Goal: Transaction & Acquisition: Purchase product/service

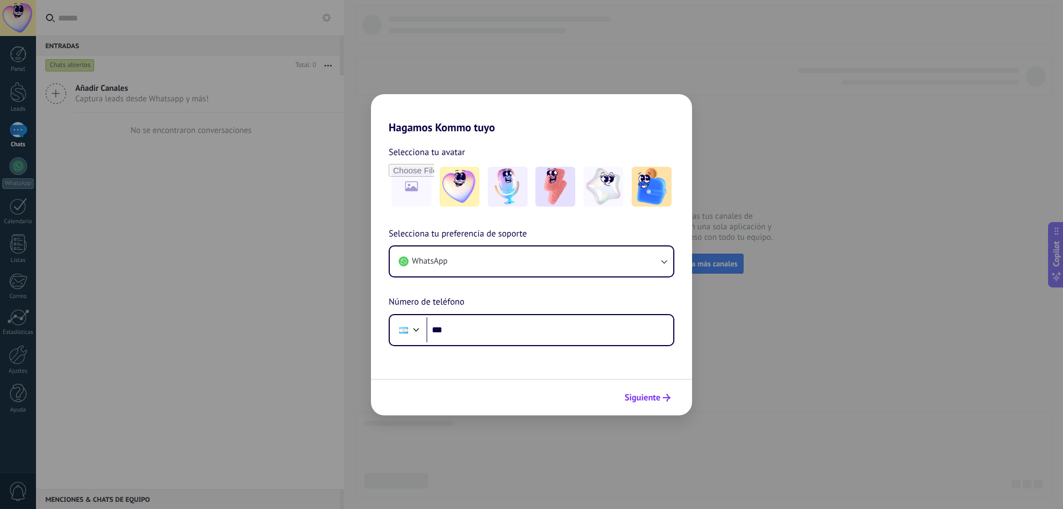
click at [666, 402] on button "Siguiente" at bounding box center [648, 397] width 56 height 19
click at [639, 394] on span "Siguiente" at bounding box center [643, 398] width 36 height 8
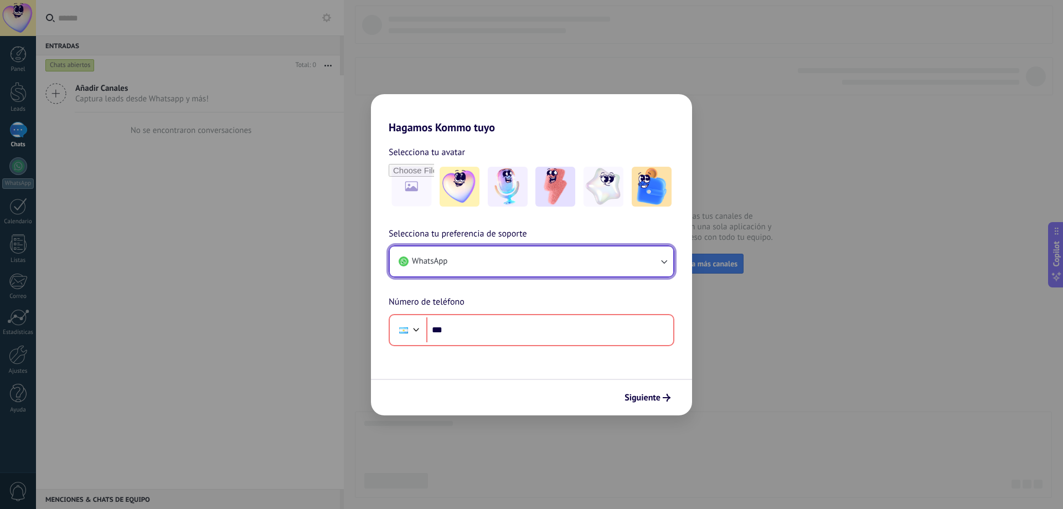
click at [606, 262] on button "WhatsApp" at bounding box center [532, 261] width 284 height 30
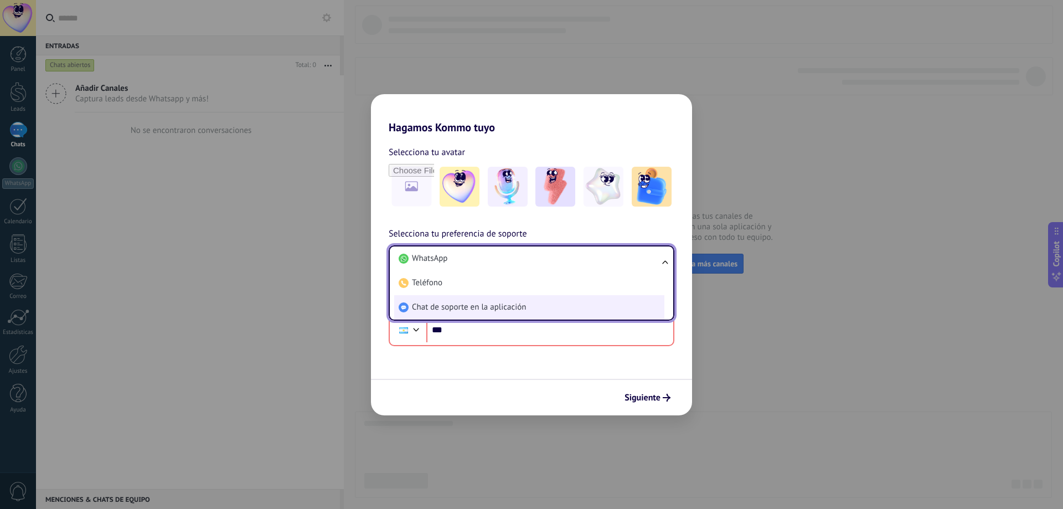
click at [452, 311] on span "Chat de soporte en la aplicación" at bounding box center [469, 307] width 114 height 11
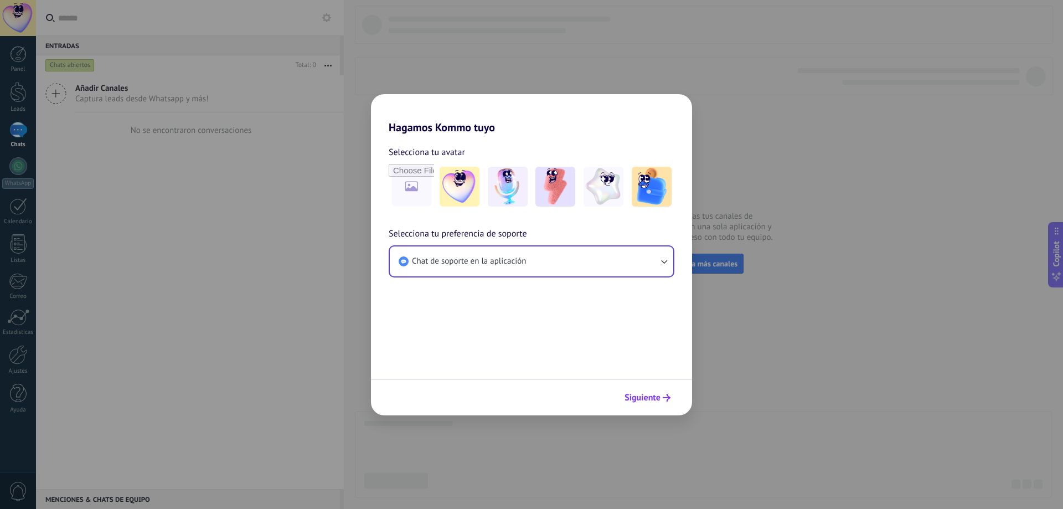
click at [632, 392] on button "Siguiente" at bounding box center [648, 397] width 56 height 19
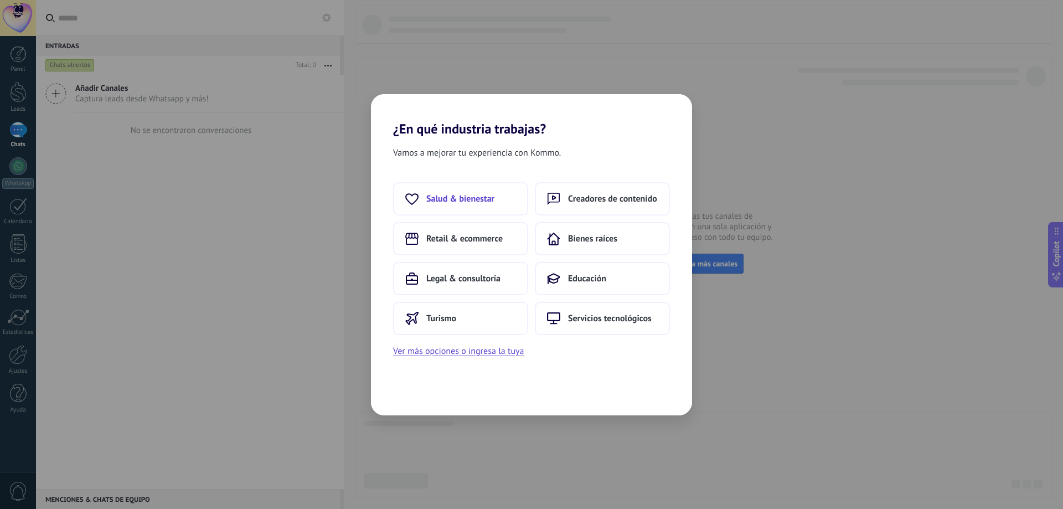
click at [479, 194] on span "Salud & bienestar" at bounding box center [460, 198] width 68 height 11
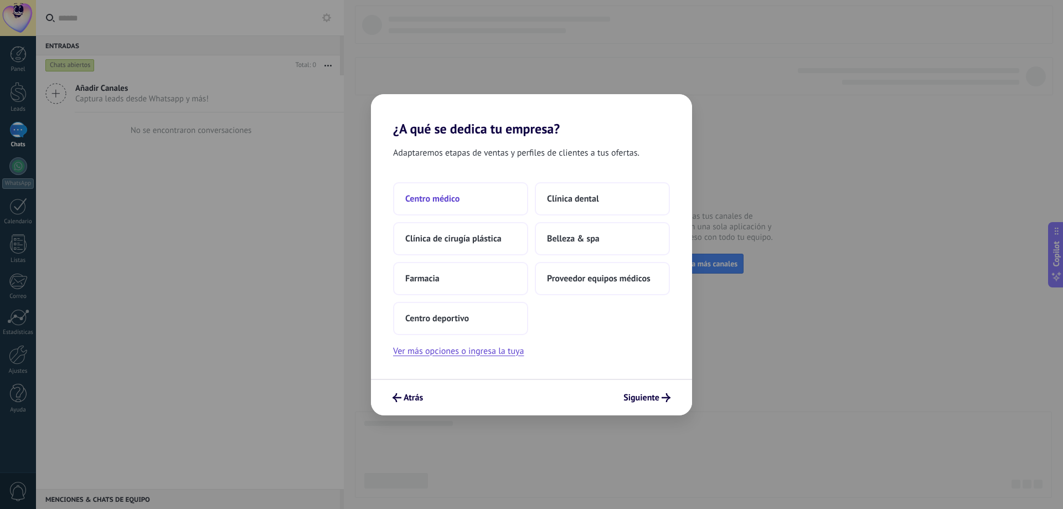
click at [475, 204] on button "Centro médico" at bounding box center [460, 198] width 135 height 33
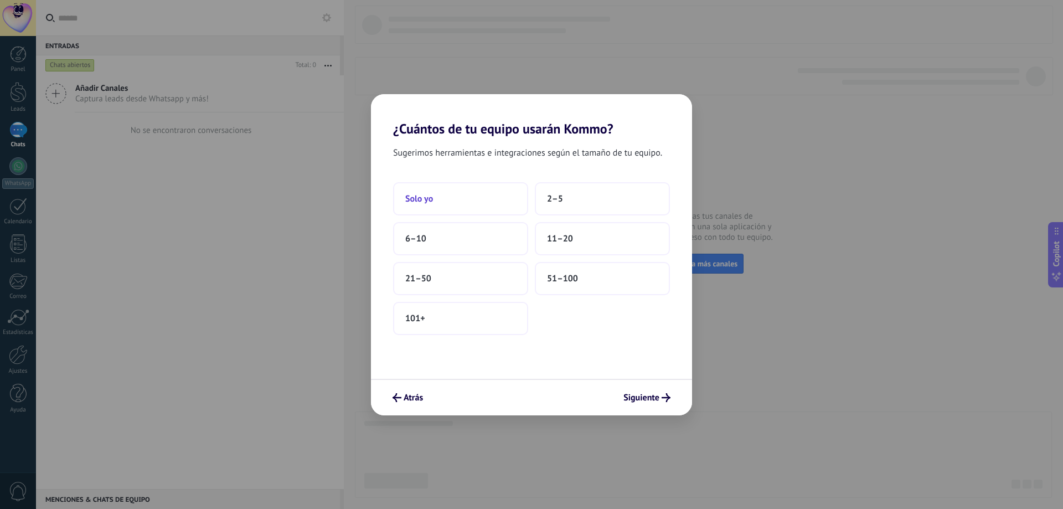
click at [452, 199] on button "Solo yo" at bounding box center [460, 198] width 135 height 33
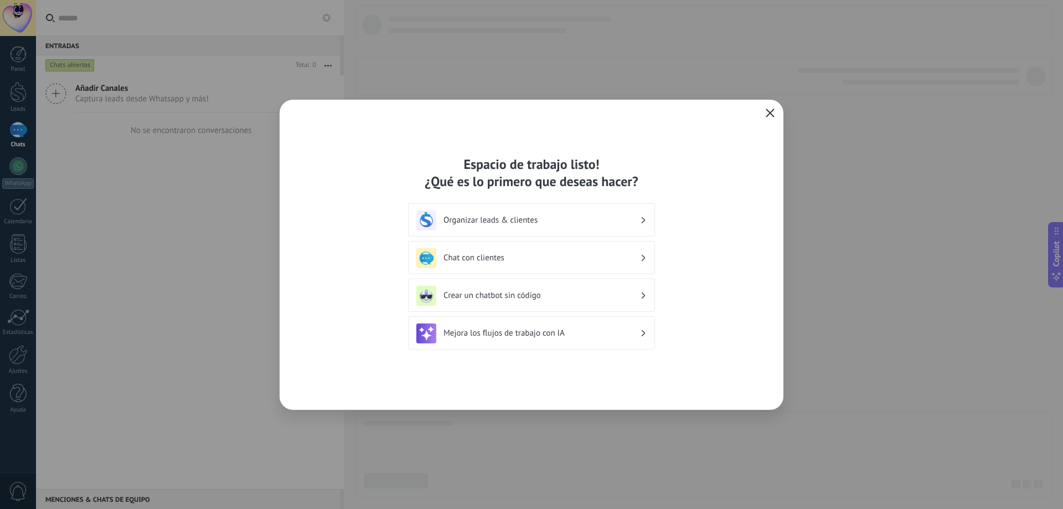
click at [768, 112] on icon "button" at bounding box center [770, 113] width 9 height 9
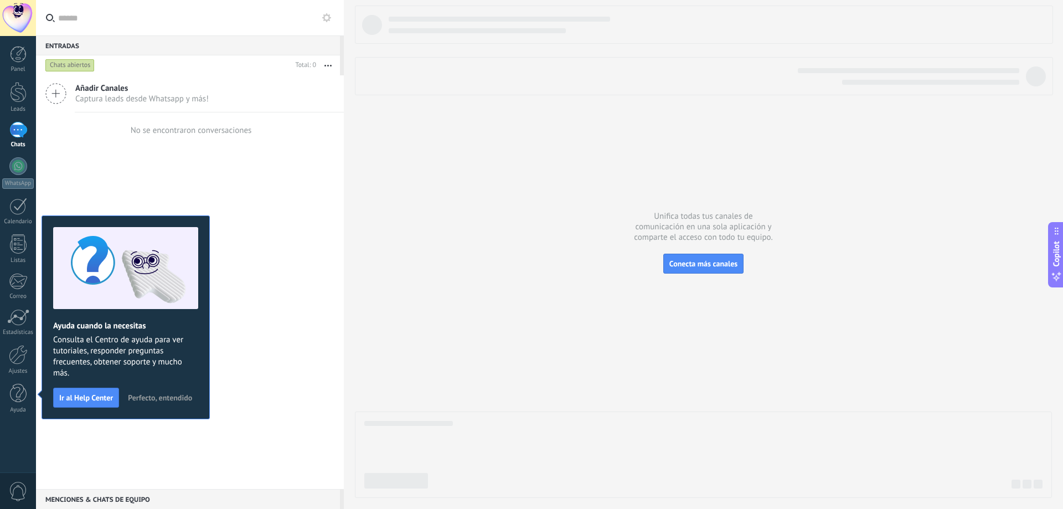
click at [318, 132] on div "No se encontraron conversaciones" at bounding box center [190, 129] width 308 height 35
click at [161, 398] on span "Perfecto, entendido" at bounding box center [160, 398] width 64 height 8
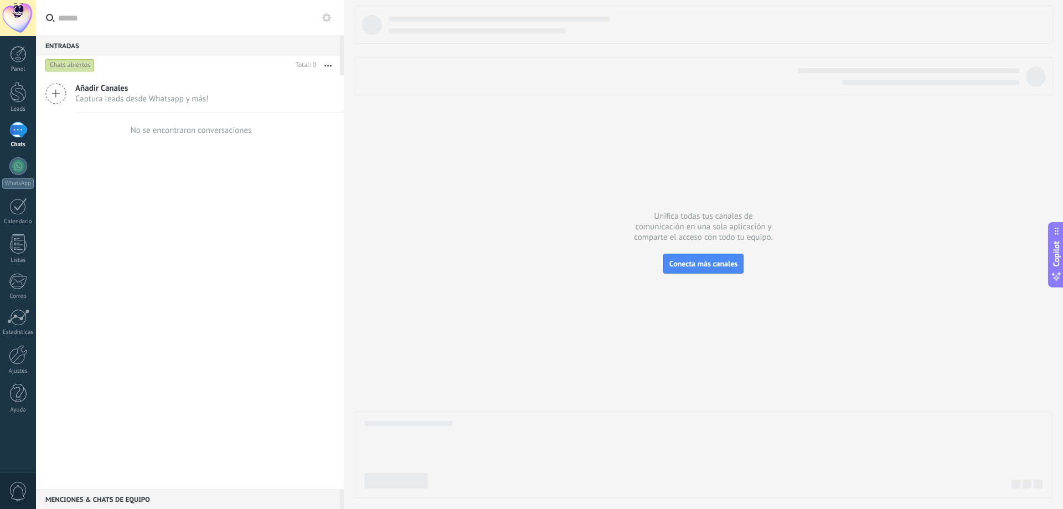
click at [13, 7] on div at bounding box center [18, 18] width 36 height 36
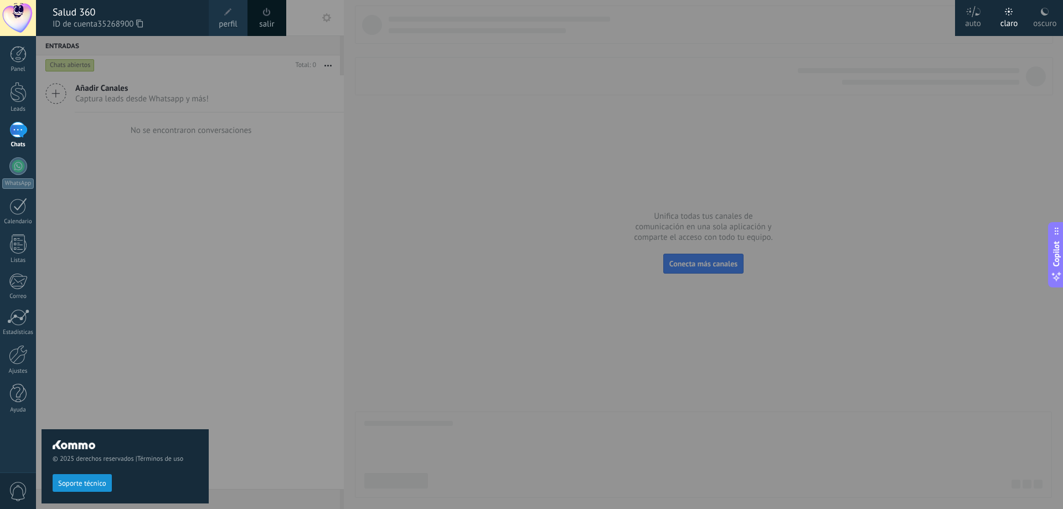
drag, startPoint x: 164, startPoint y: 315, endPoint x: 146, endPoint y: 320, distance: 18.6
click at [160, 316] on div "© 2025 derechos reservados | Términos de uso Soporte técnico" at bounding box center [125, 272] width 167 height 473
click at [26, 365] on link "Ajustes" at bounding box center [18, 360] width 36 height 30
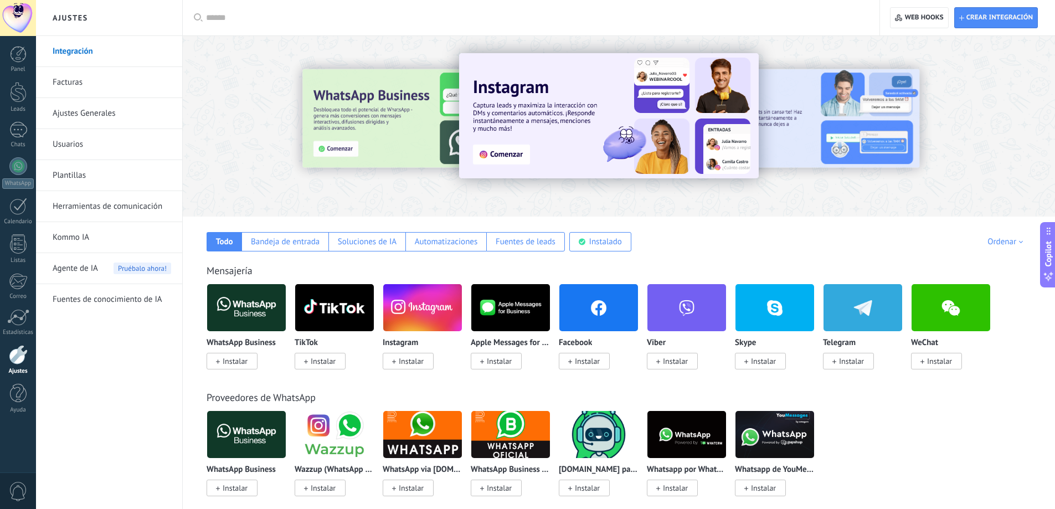
click at [88, 148] on link "Usuarios" at bounding box center [112, 144] width 119 height 31
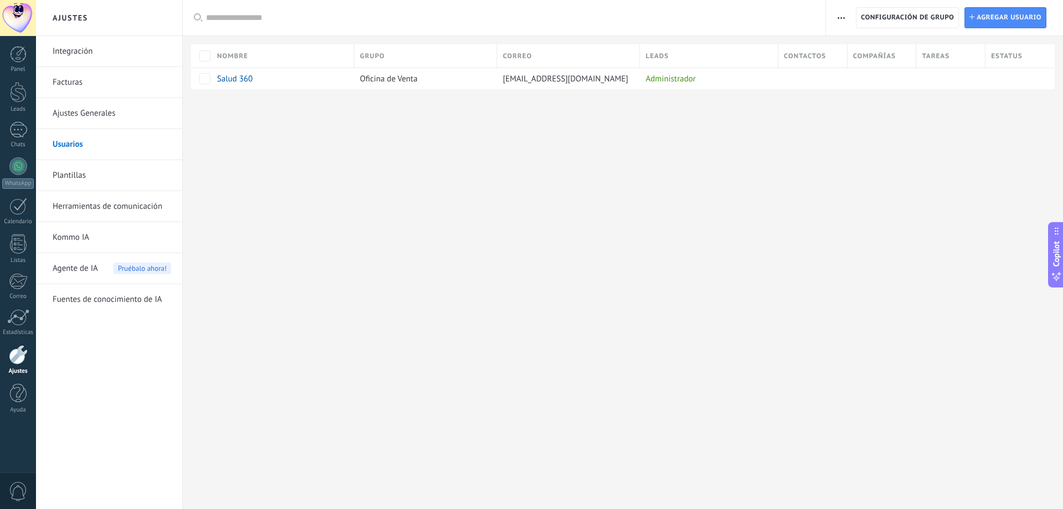
click at [132, 109] on link "Ajustes Generales" at bounding box center [112, 113] width 119 height 31
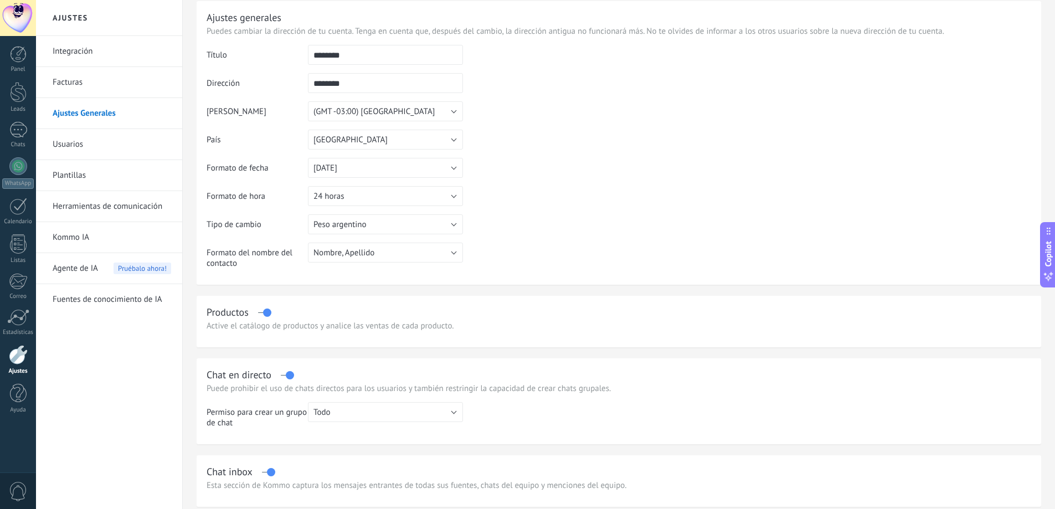
scroll to position [166, 0]
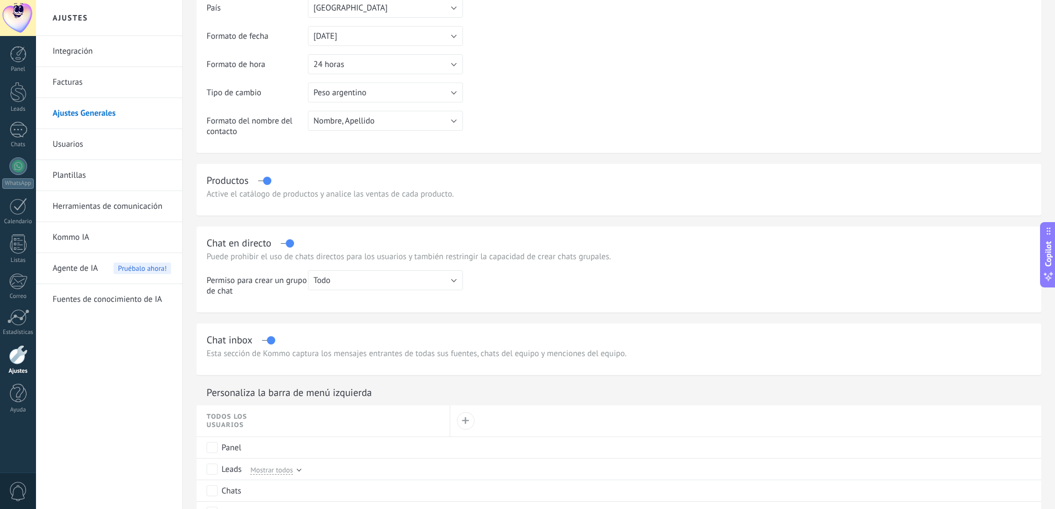
click at [89, 84] on link "Facturas" at bounding box center [112, 82] width 119 height 31
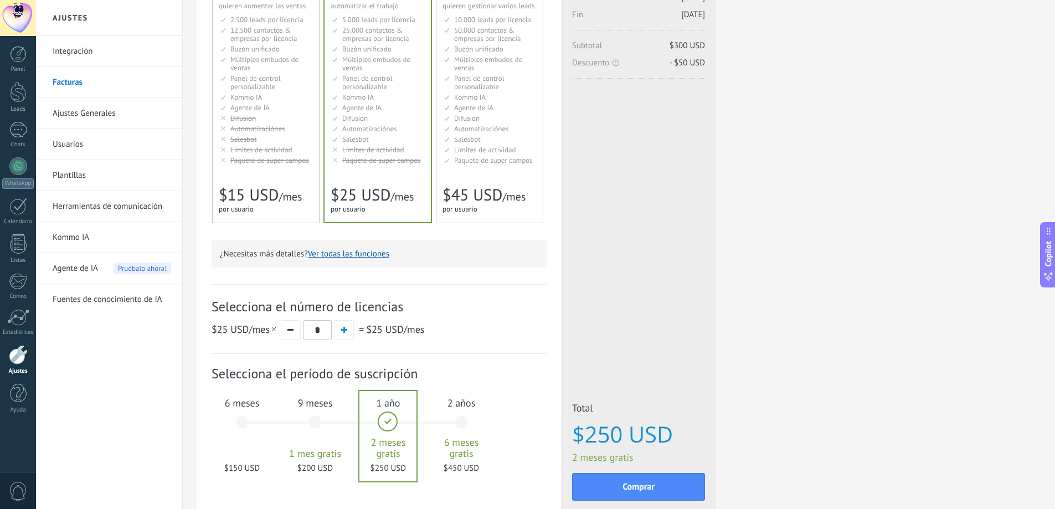
scroll to position [145, 0]
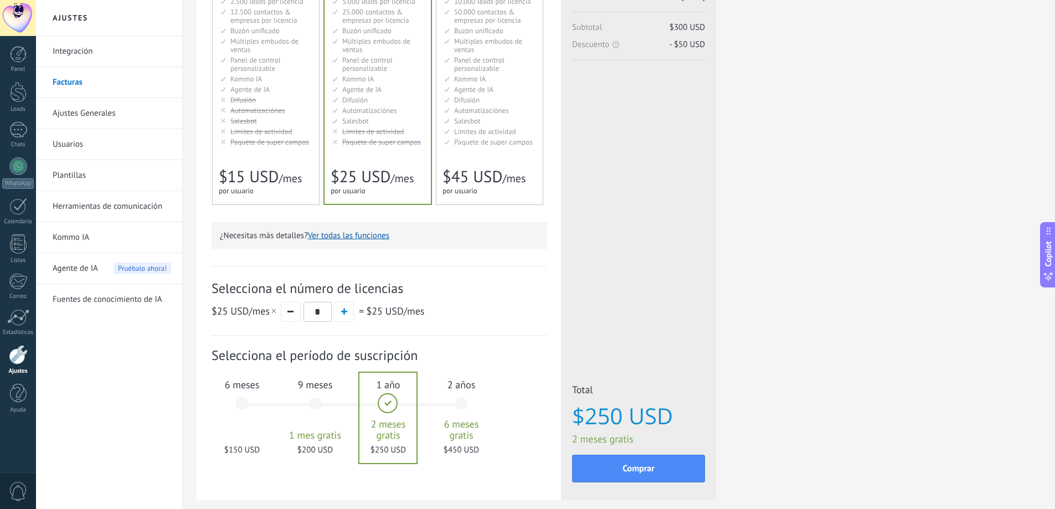
click at [256, 404] on div "6 meses $150 USD" at bounding box center [242, 409] width 60 height 78
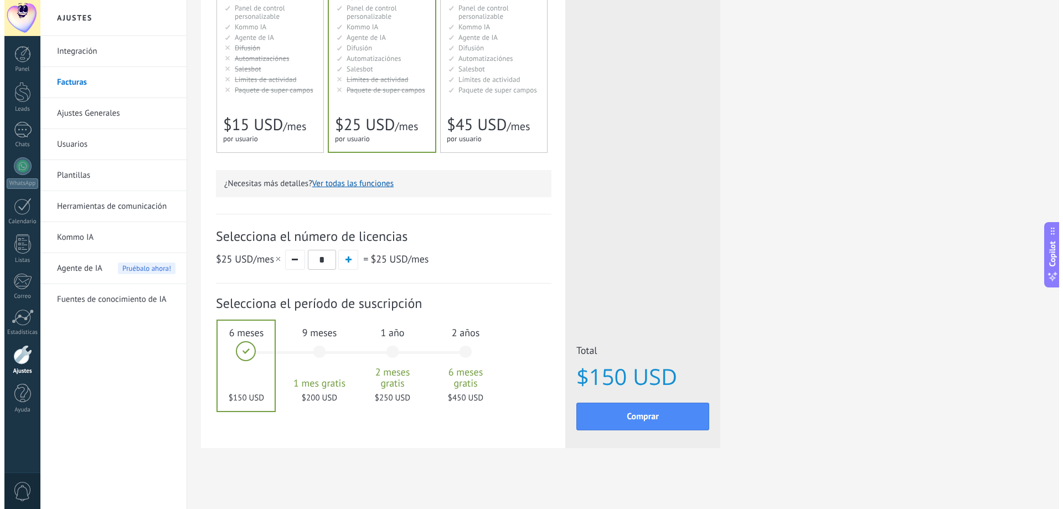
scroll to position [200, 0]
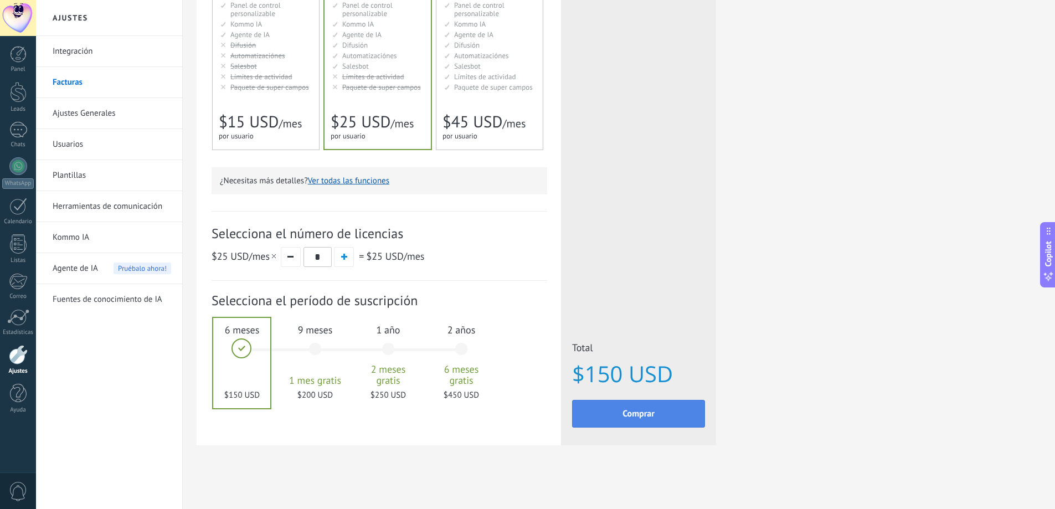
click at [642, 414] on span "Comprar" at bounding box center [639, 414] width 32 height 8
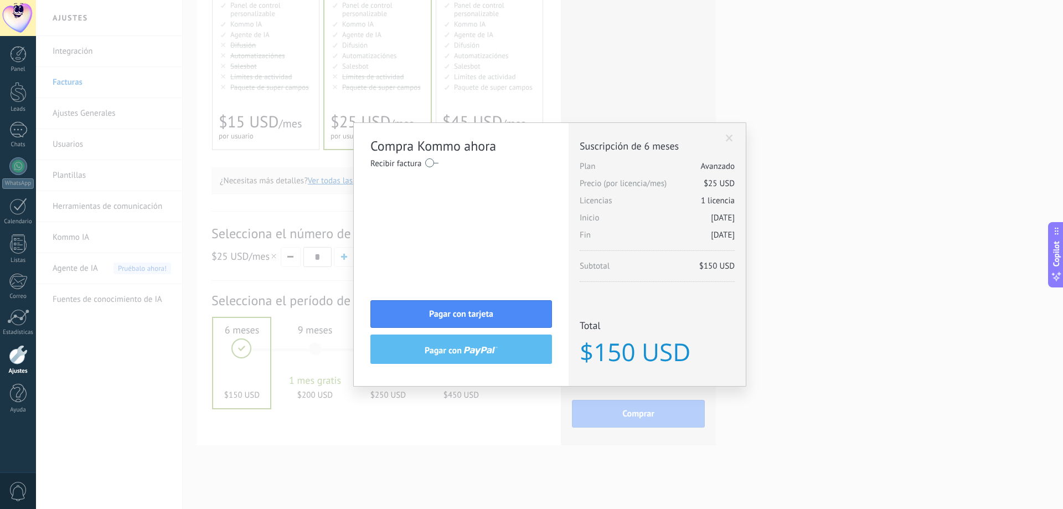
click at [426, 160] on label at bounding box center [431, 163] width 13 height 18
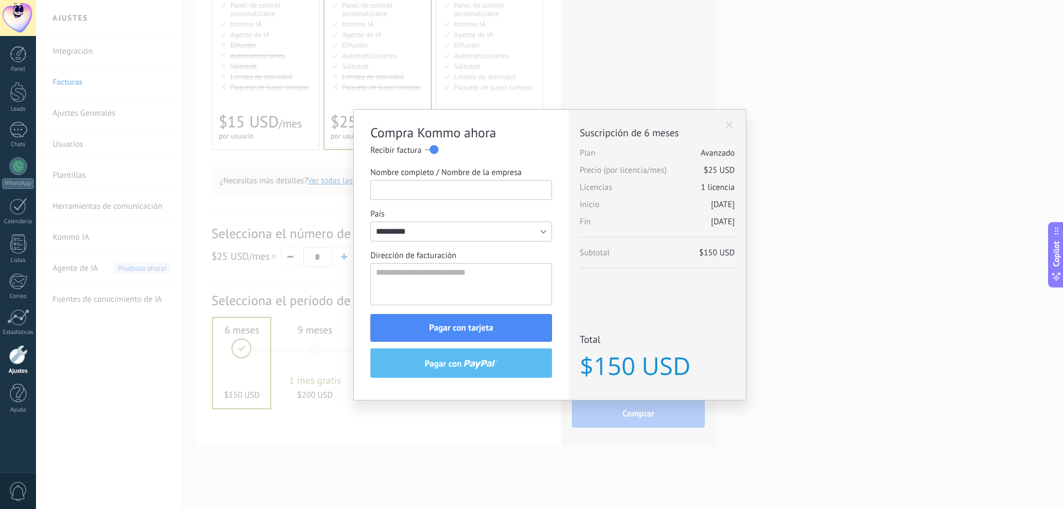
click at [471, 187] on input "Nombre completo / Nombre de la empresa" at bounding box center [462, 190] width 182 height 20
click at [508, 291] on textarea "Dirección de facturación" at bounding box center [462, 284] width 182 height 42
click at [462, 193] on input "Nombre completo / Nombre de la empresa" at bounding box center [462, 190] width 182 height 20
type input "*********"
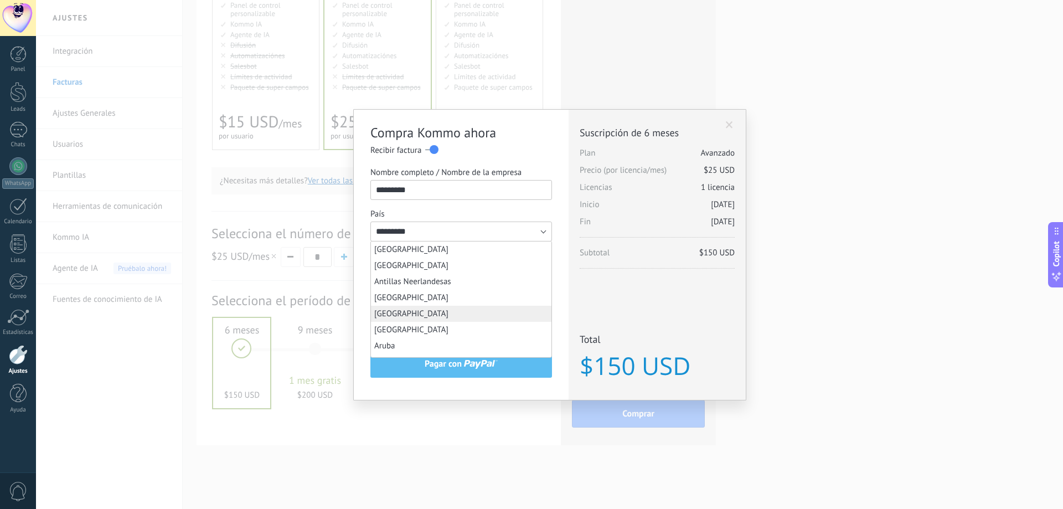
click at [461, 209] on label "País" at bounding box center [462, 214] width 182 height 11
click at [461, 222] on input "*********" at bounding box center [462, 232] width 182 height 20
click at [567, 257] on div "Compra Kommo ahora Recibir factura Nombre completo / Nombre de la empresa *****…" at bounding box center [461, 255] width 215 height 290
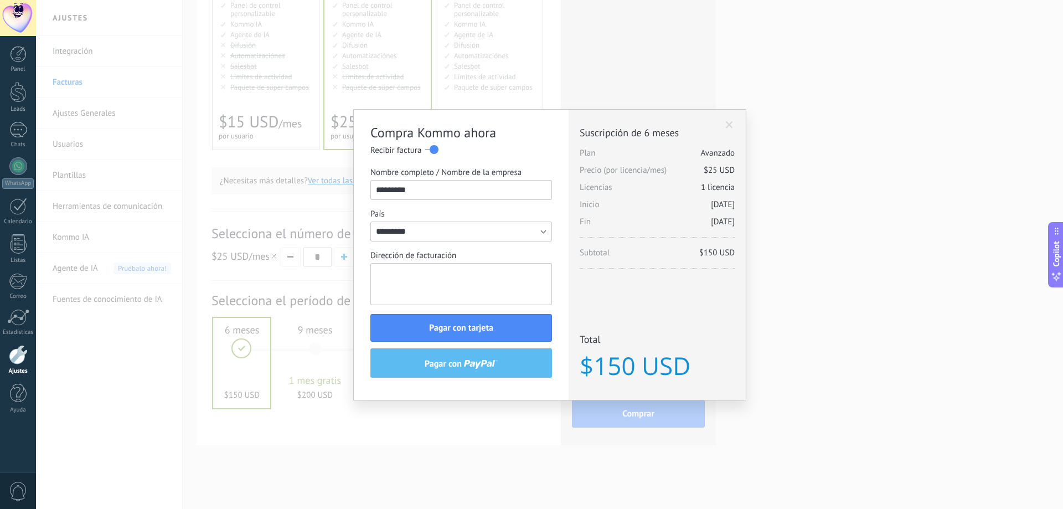
click at [469, 286] on textarea "Dirección de facturación" at bounding box center [462, 284] width 182 height 42
type textarea "*"
type textarea "**********"
click at [558, 259] on div "Compra Kommo ahora Recibir factura Nombre completo / Nombre de la empresa *****…" at bounding box center [461, 255] width 215 height 290
click at [517, 330] on button "Pagar con tarjeta" at bounding box center [462, 328] width 182 height 28
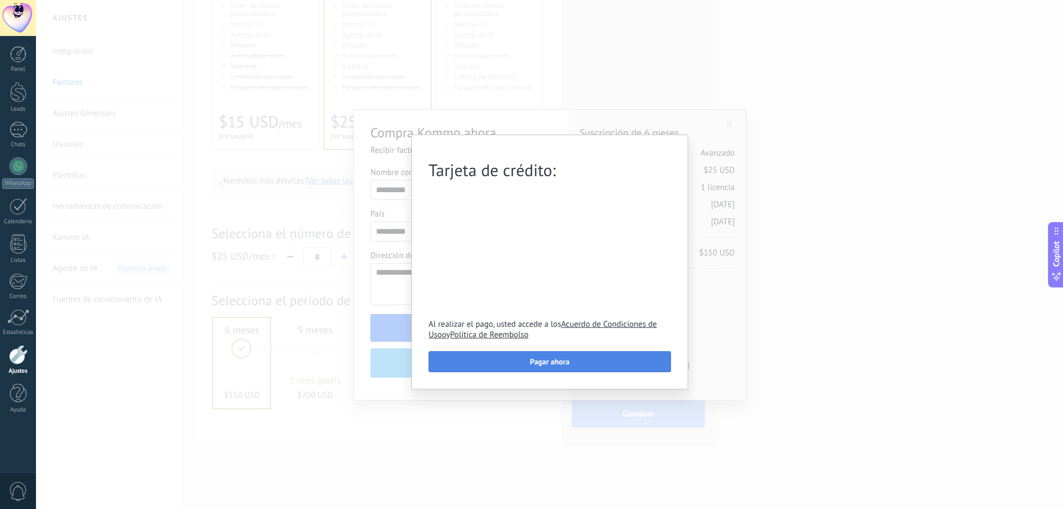
click at [547, 360] on span "Pagar ahora" at bounding box center [549, 362] width 39 height 8
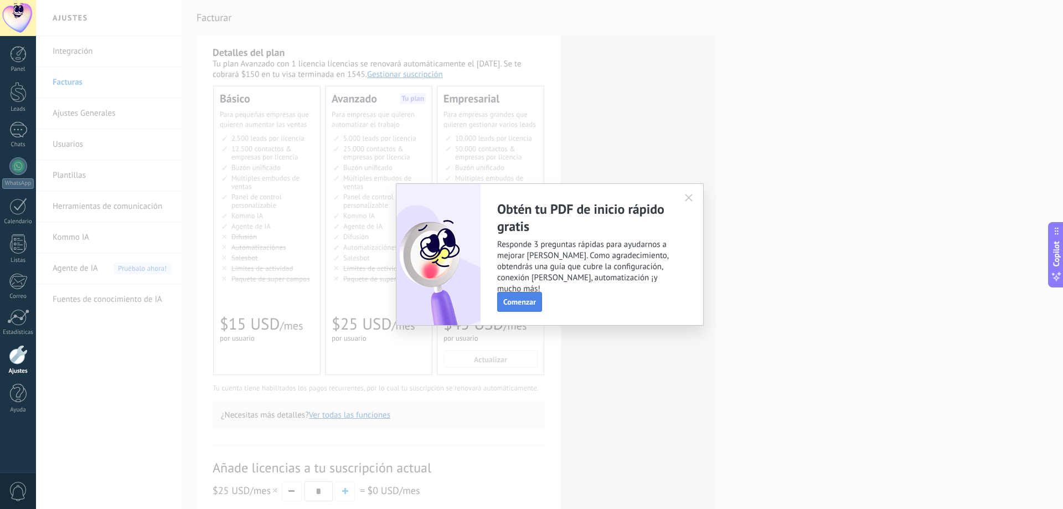
click at [534, 299] on span "Comenzar" at bounding box center [519, 302] width 33 height 8
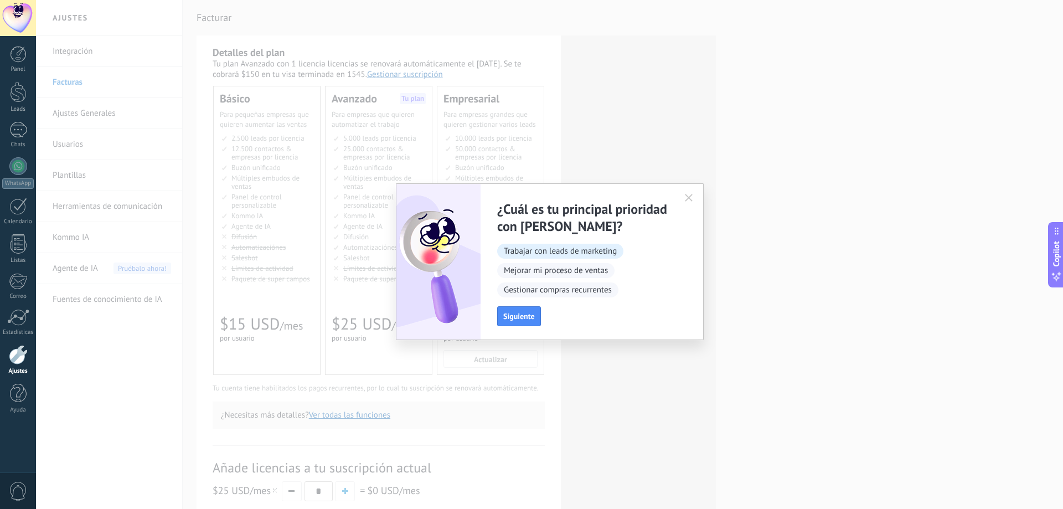
click at [587, 251] on span "Trabajar con leads de marketing" at bounding box center [560, 251] width 126 height 15
click at [532, 317] on span "Siguiente" at bounding box center [519, 316] width 32 height 8
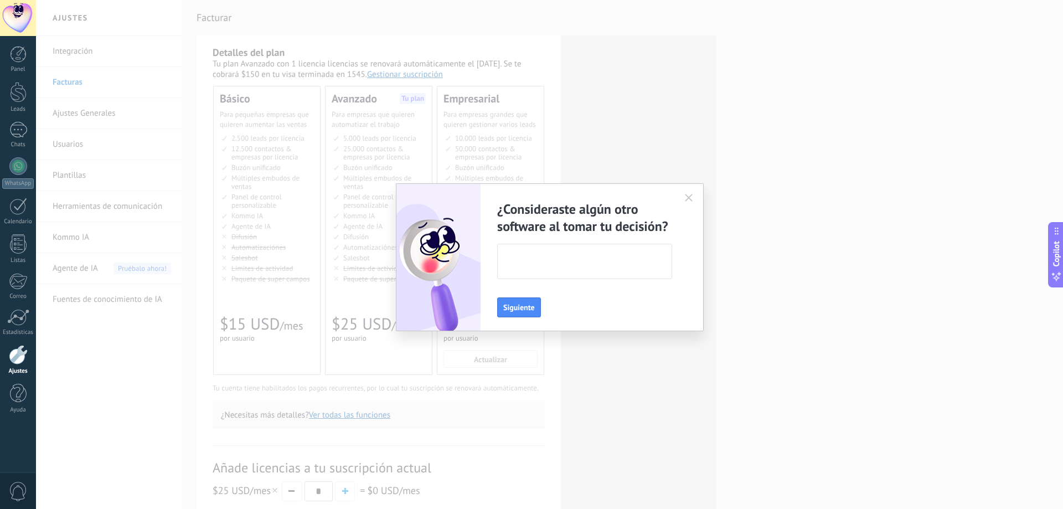
click at [585, 272] on textarea at bounding box center [584, 261] width 172 height 34
type textarea "**"
click at [520, 312] on button "Siguiente" at bounding box center [519, 307] width 44 height 20
click at [565, 267] on textarea at bounding box center [584, 261] width 172 height 34
type textarea "********"
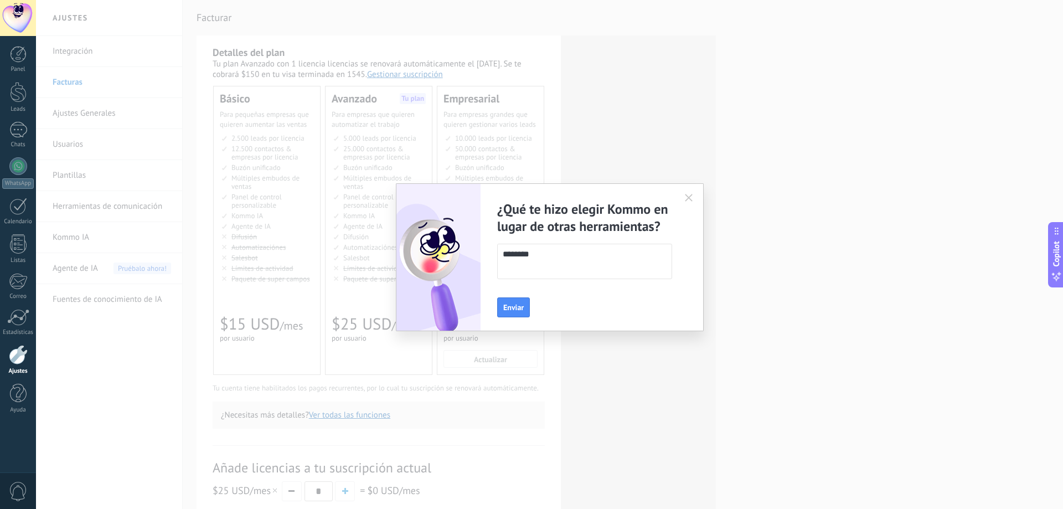
click at [497, 317] on div "¿Qué te hizo elegir Kommo en lugar de otras herramientas? ******** Enviar" at bounding box center [592, 257] width 223 height 147
click at [501, 313] on button "Enviar" at bounding box center [513, 307] width 33 height 20
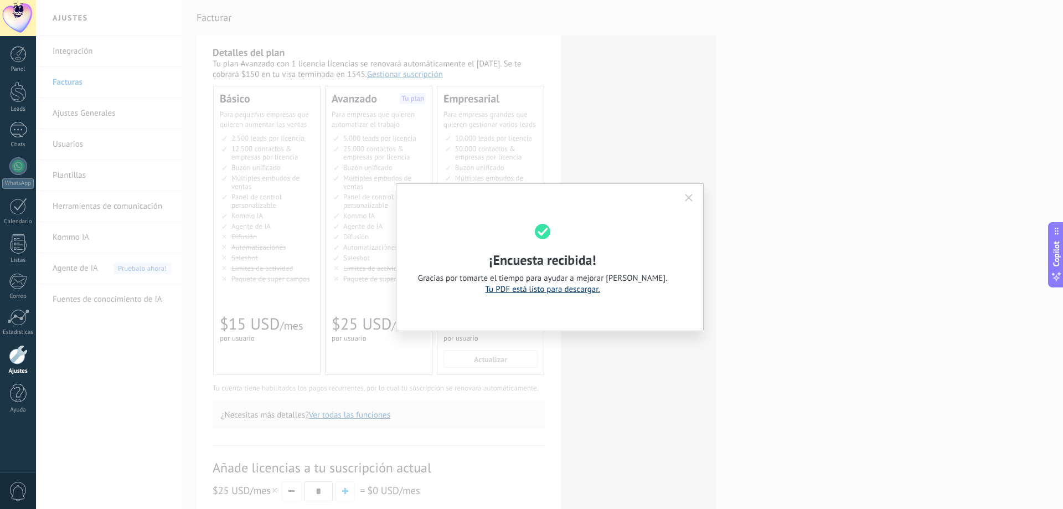
click at [536, 294] on link "Tu PDF está listo para descargar." at bounding box center [542, 289] width 115 height 11
click at [834, 263] on div "¡Encuesta recibida! Gracias por tomarte el tiempo para ayudar a mejorar [PERSON…" at bounding box center [549, 254] width 1027 height 509
click at [822, 268] on div "¡Encuesta recibida! Gracias por tomarte el tiempo para ayudar a mejorar [PERSON…" at bounding box center [549, 254] width 1027 height 509
drag, startPoint x: 767, startPoint y: 217, endPoint x: 710, endPoint y: 202, distance: 59.0
click at [762, 218] on div "¡Encuesta recibida! Gracias por tomarte el tiempo para ayudar a mejorar [PERSON…" at bounding box center [549, 254] width 1027 height 509
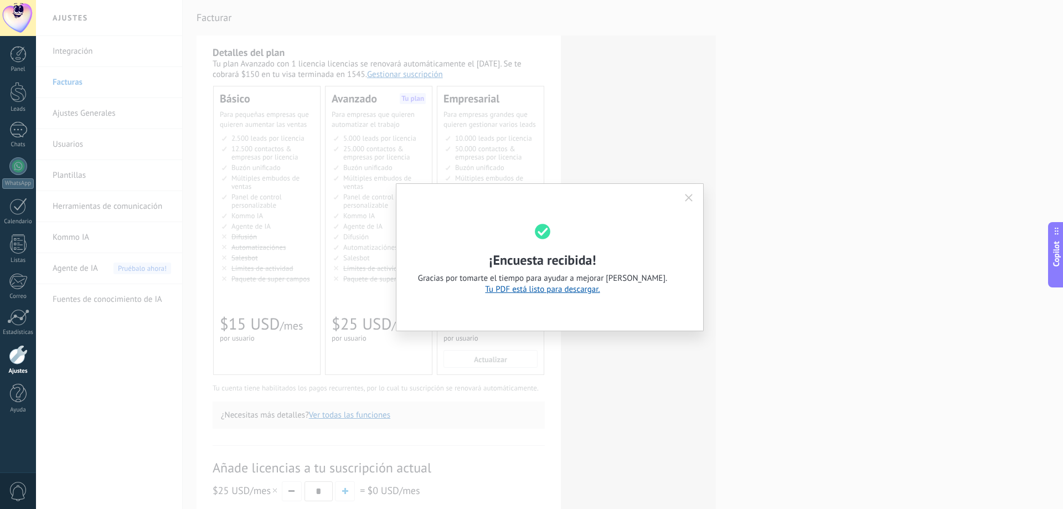
click at [690, 195] on icon "button" at bounding box center [689, 198] width 8 height 8
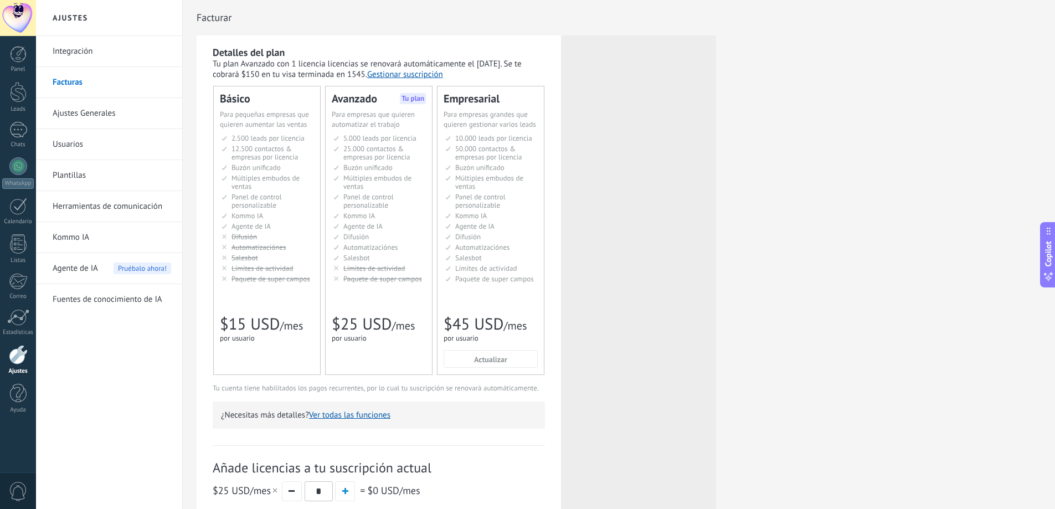
click at [78, 50] on link "Integración" at bounding box center [112, 51] width 119 height 31
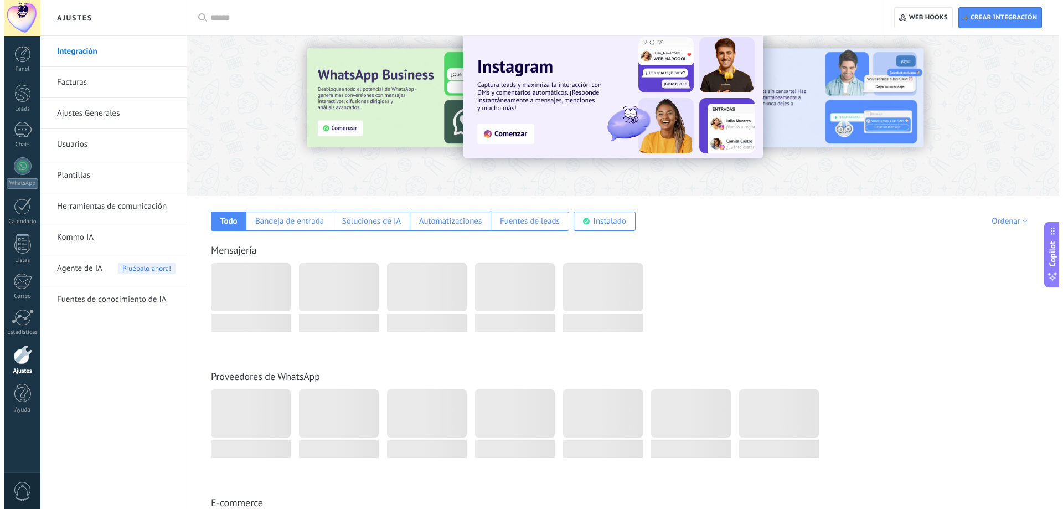
scroll to position [55, 0]
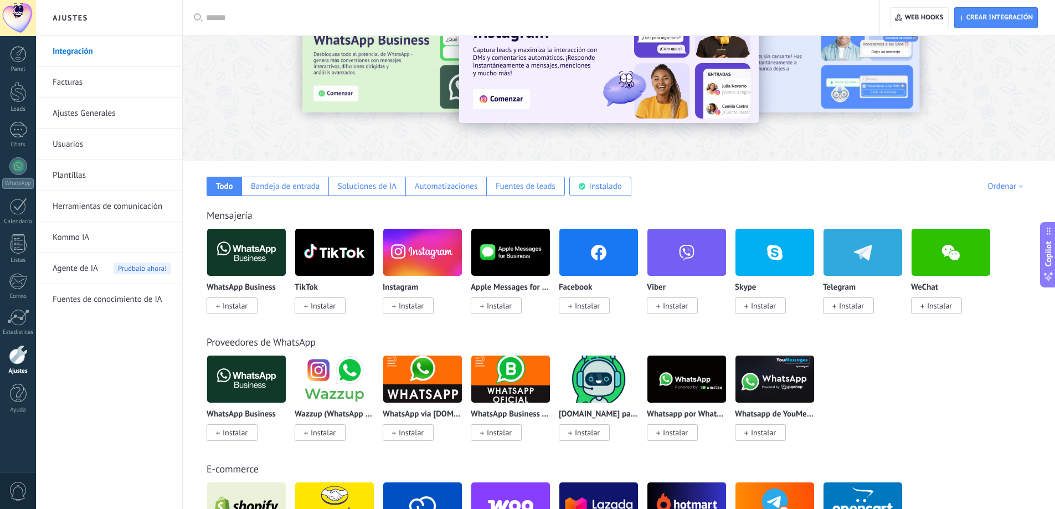
click at [251, 256] on img at bounding box center [246, 252] width 79 height 54
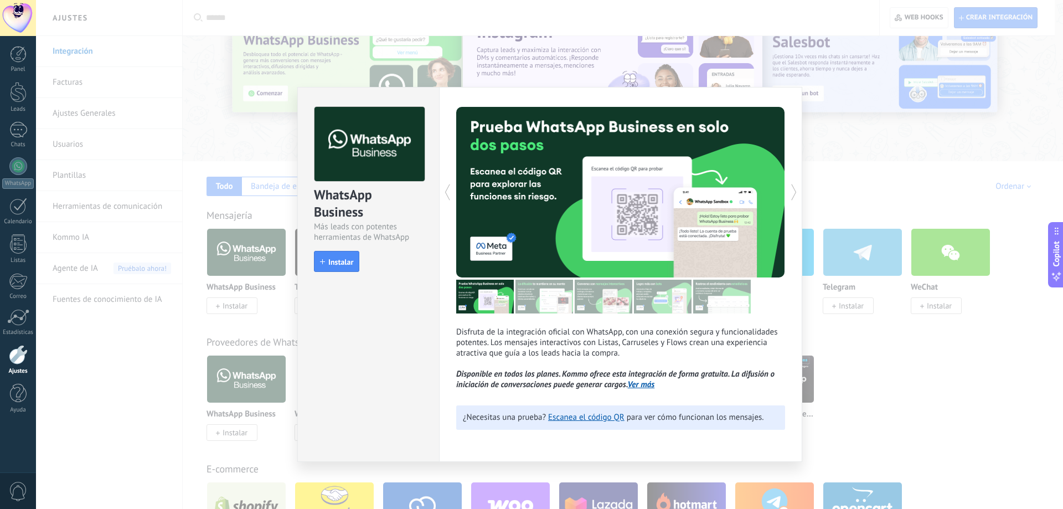
click at [536, 299] on img at bounding box center [545, 297] width 58 height 34
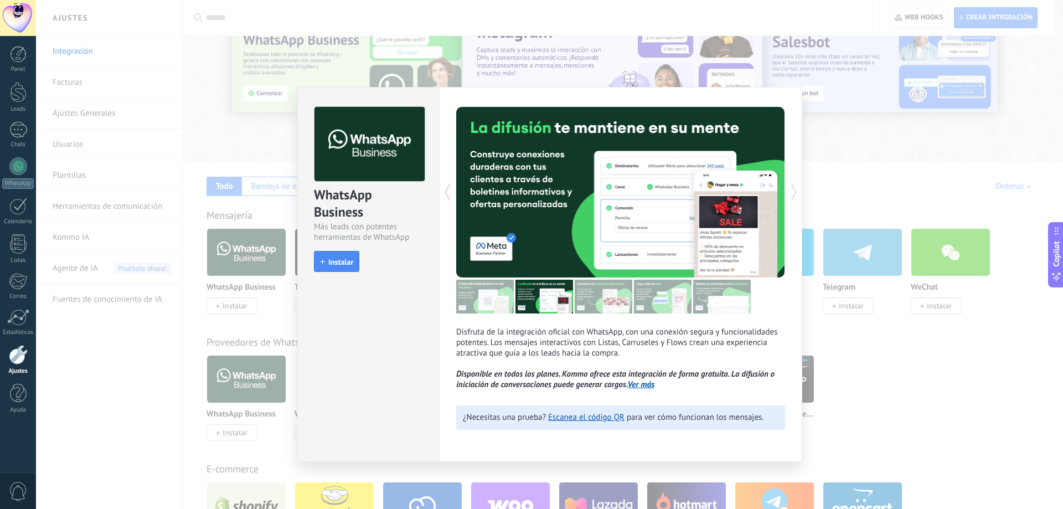
click at [497, 308] on img at bounding box center [485, 297] width 58 height 34
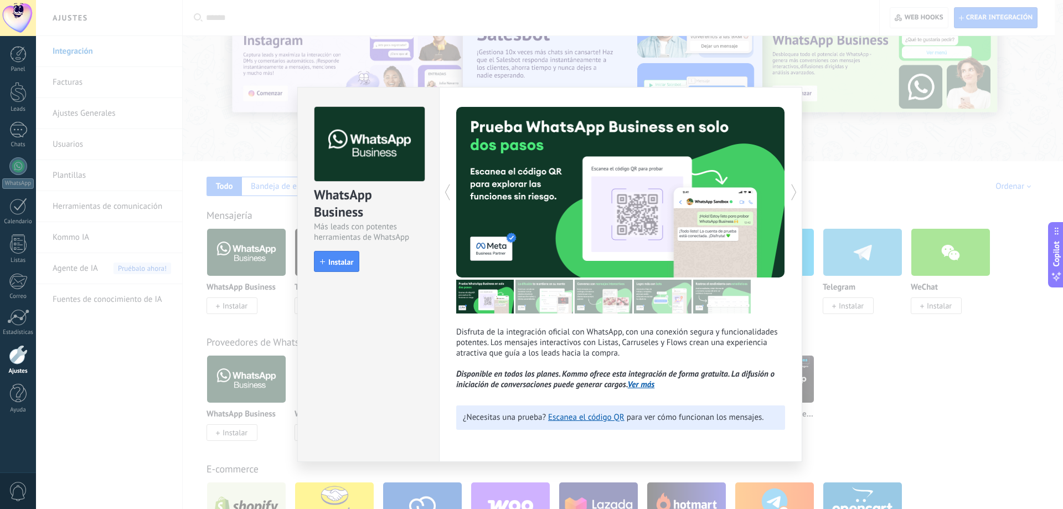
click at [548, 295] on img at bounding box center [545, 297] width 58 height 34
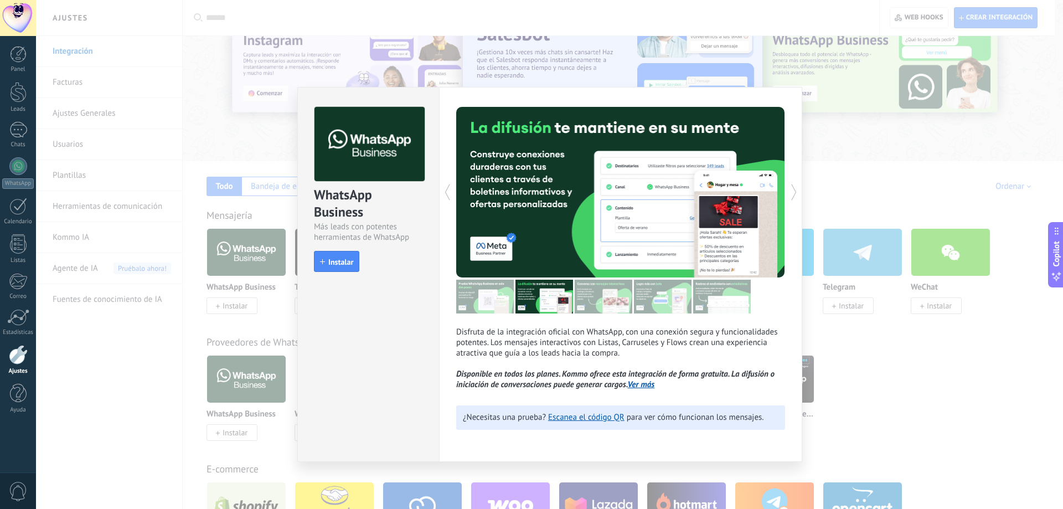
click at [582, 301] on img at bounding box center [604, 297] width 58 height 34
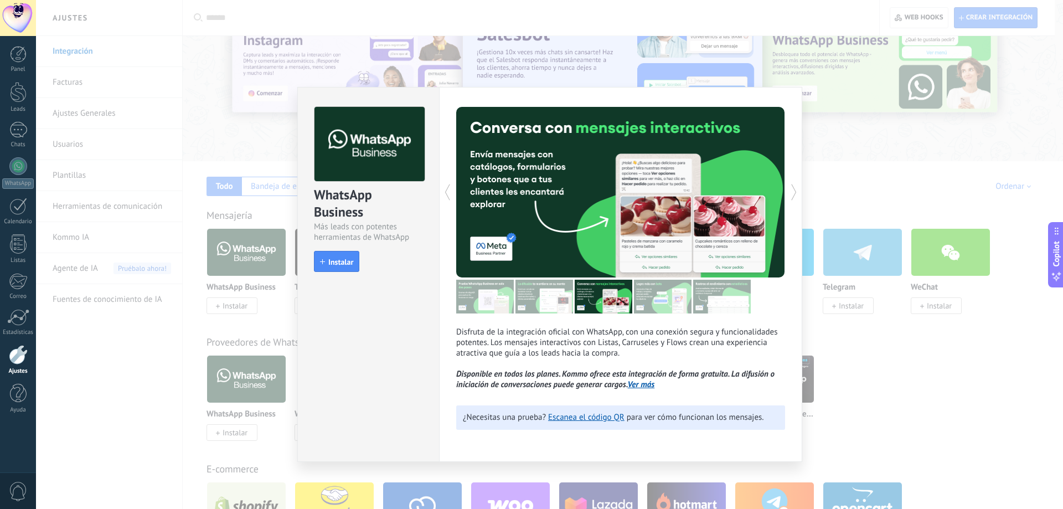
click at [660, 295] on img at bounding box center [663, 297] width 58 height 34
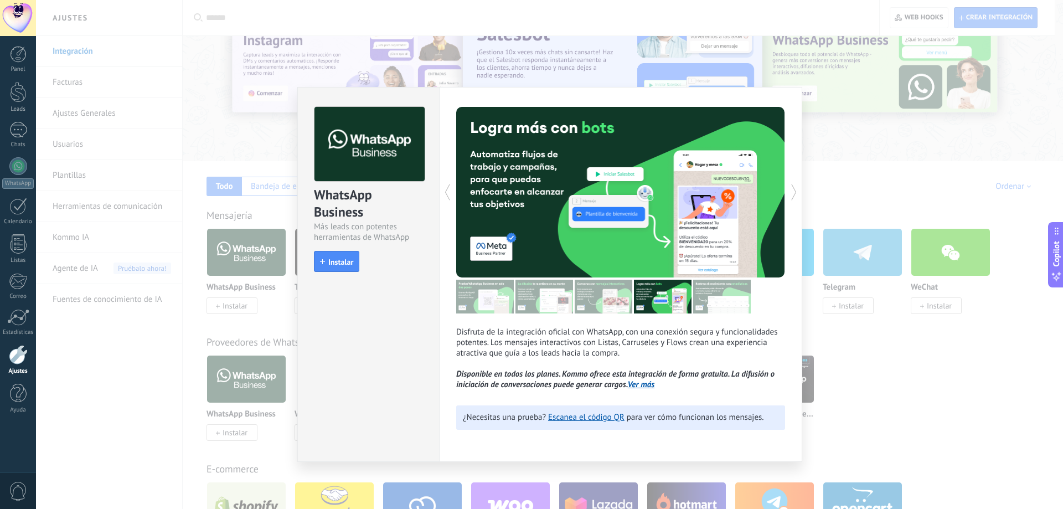
click at [710, 294] on img at bounding box center [722, 297] width 58 height 34
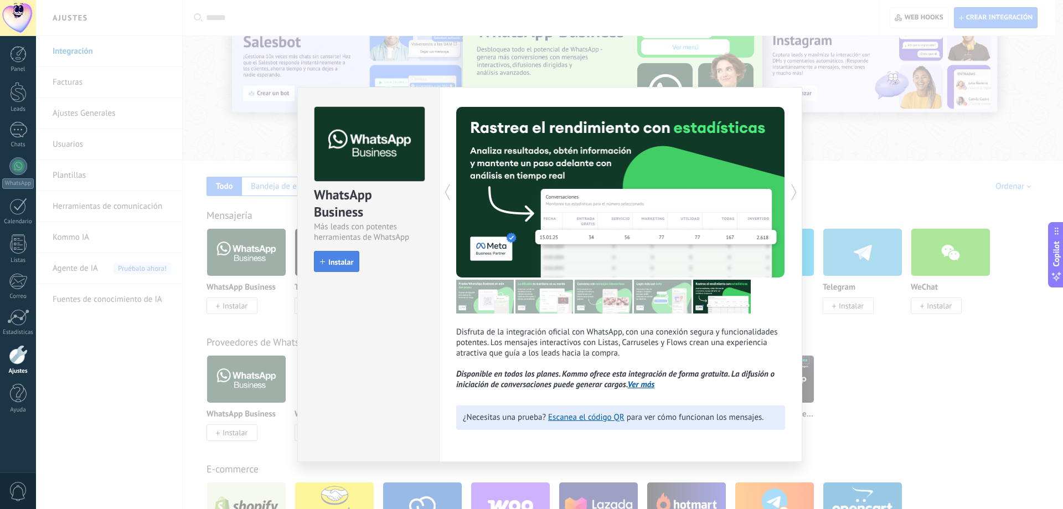
click at [338, 262] on span "Instalar" at bounding box center [340, 262] width 25 height 8
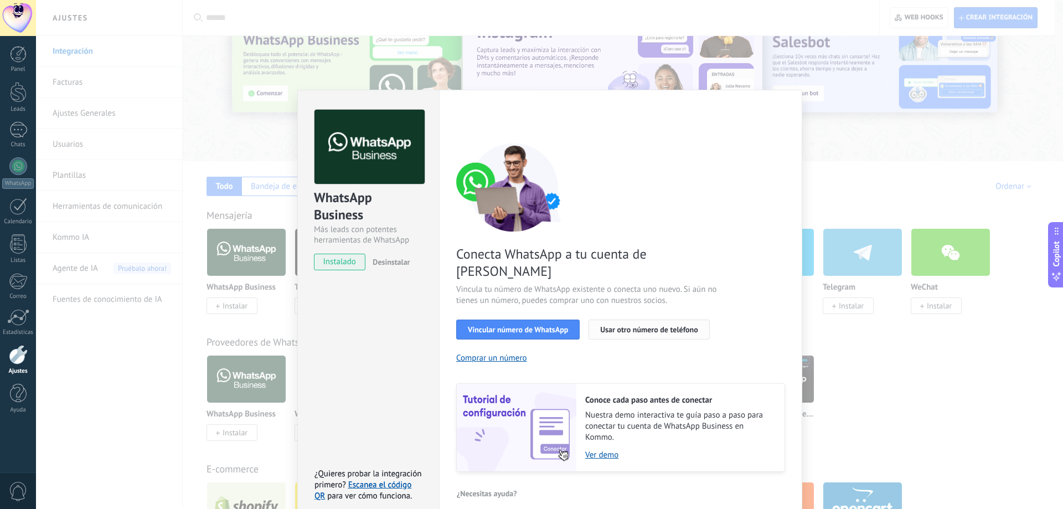
click at [611, 326] on span "Usar otro número de teléfono" at bounding box center [648, 330] width 97 height 8
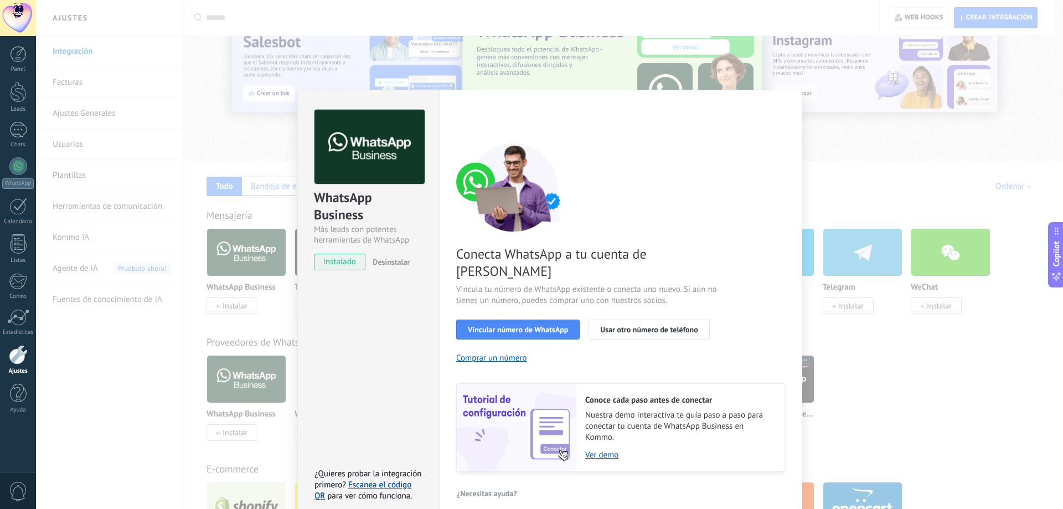
drag, startPoint x: 793, startPoint y: 162, endPoint x: 776, endPoint y: 158, distance: 16.5
click at [787, 161] on div "Configuraciones Autorizaciones Esta pestaña registra a los usuarios que han con…" at bounding box center [620, 306] width 363 height 432
